Goal: Task Accomplishment & Management: Manage account settings

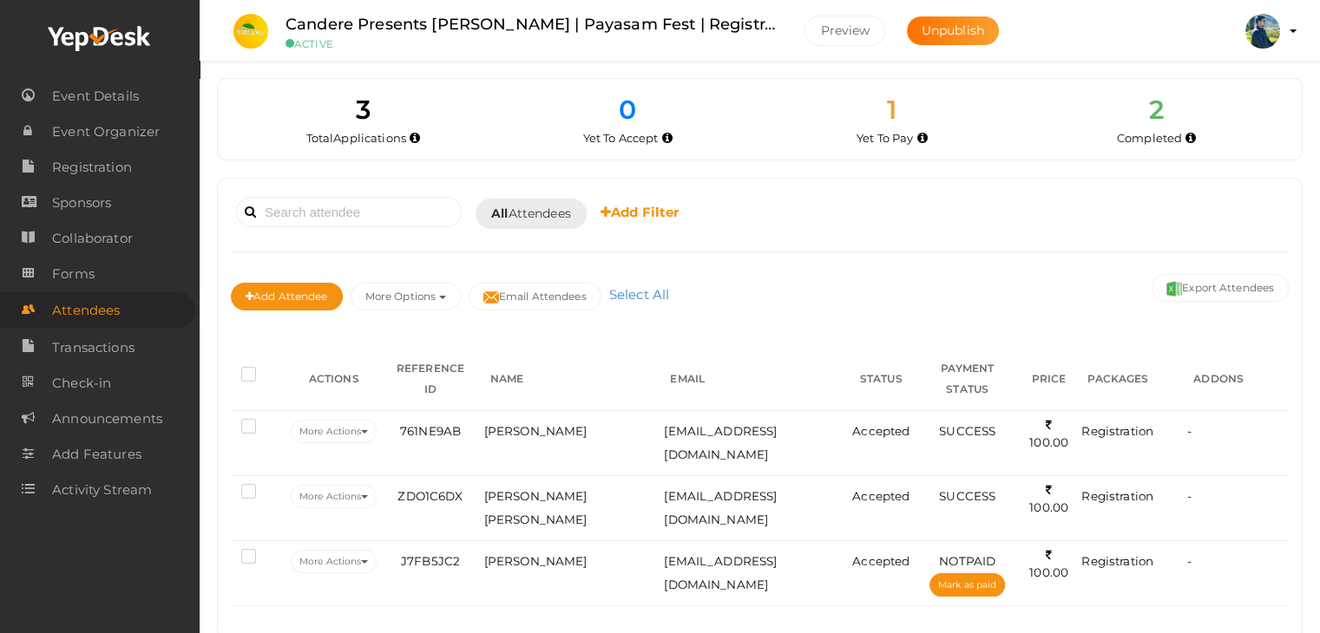
drag, startPoint x: 1208, startPoint y: 497, endPoint x: 851, endPoint y: 570, distance: 363.9
click at [851, 570] on div "Booked for Today Today Tomorrow This Week Custom Date All Attendees All Yet to …" at bounding box center [760, 409] width 1084 height 460
click at [824, 567] on div "Booked for Today Today Tomorrow This Week Custom Date All Attendees All Yet to …" at bounding box center [760, 409] width 1084 height 460
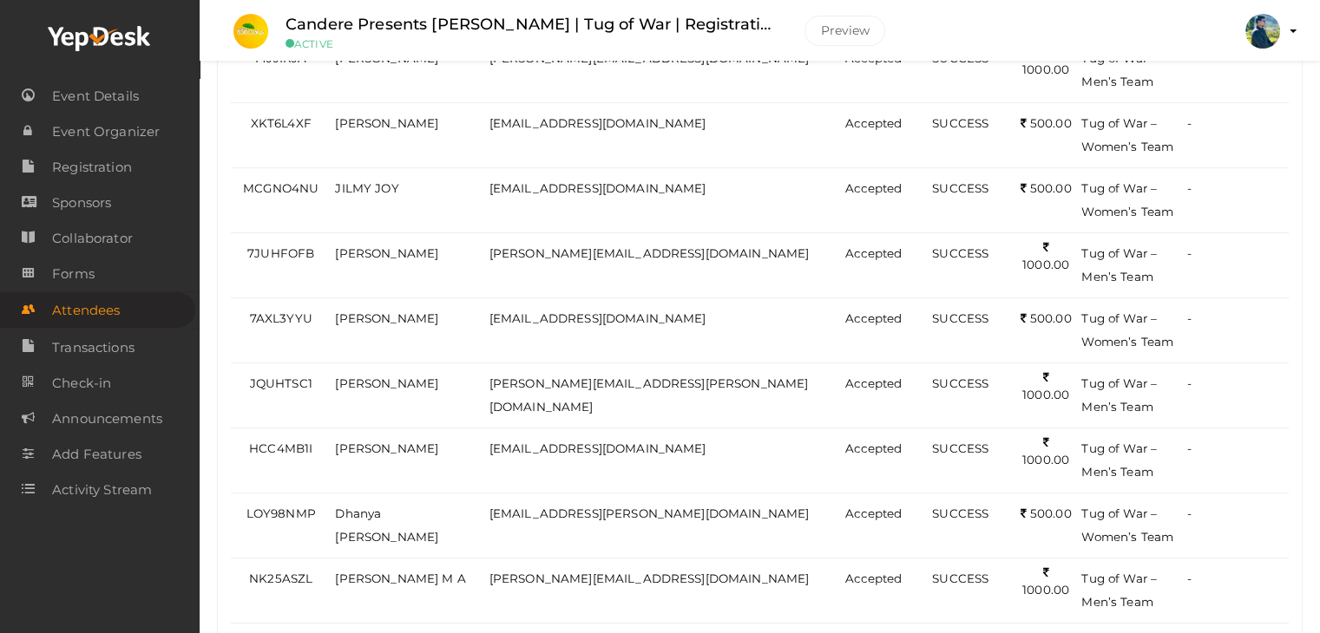
scroll to position [694, 0]
